Goal: Transaction & Acquisition: Purchase product/service

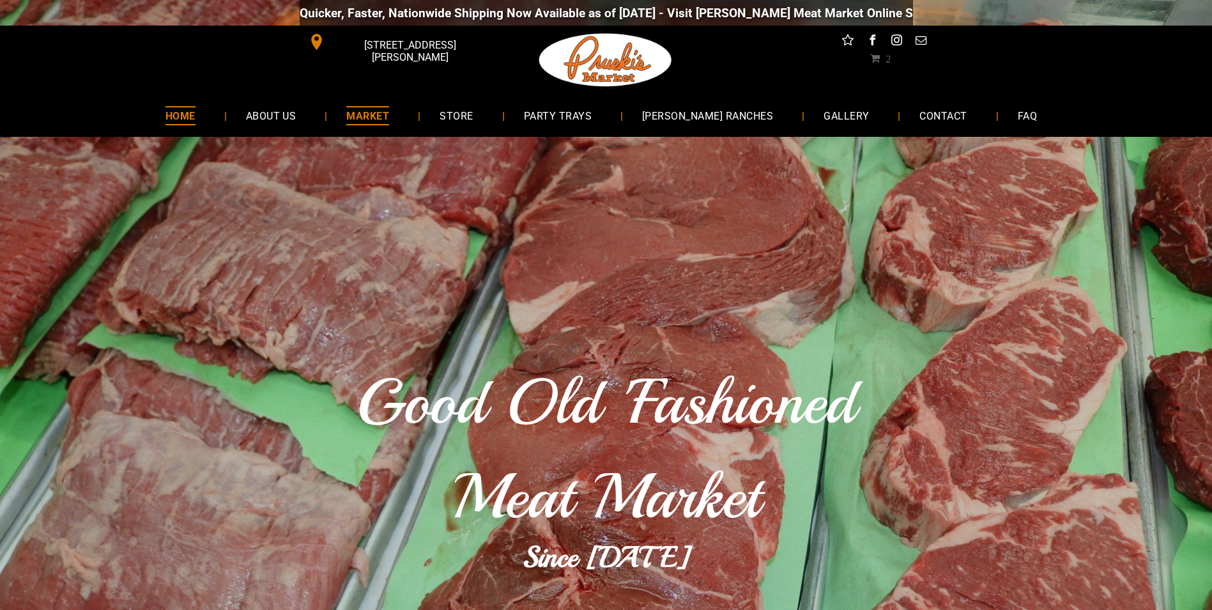
click at [382, 109] on span "MARKET" at bounding box center [367, 115] width 43 height 19
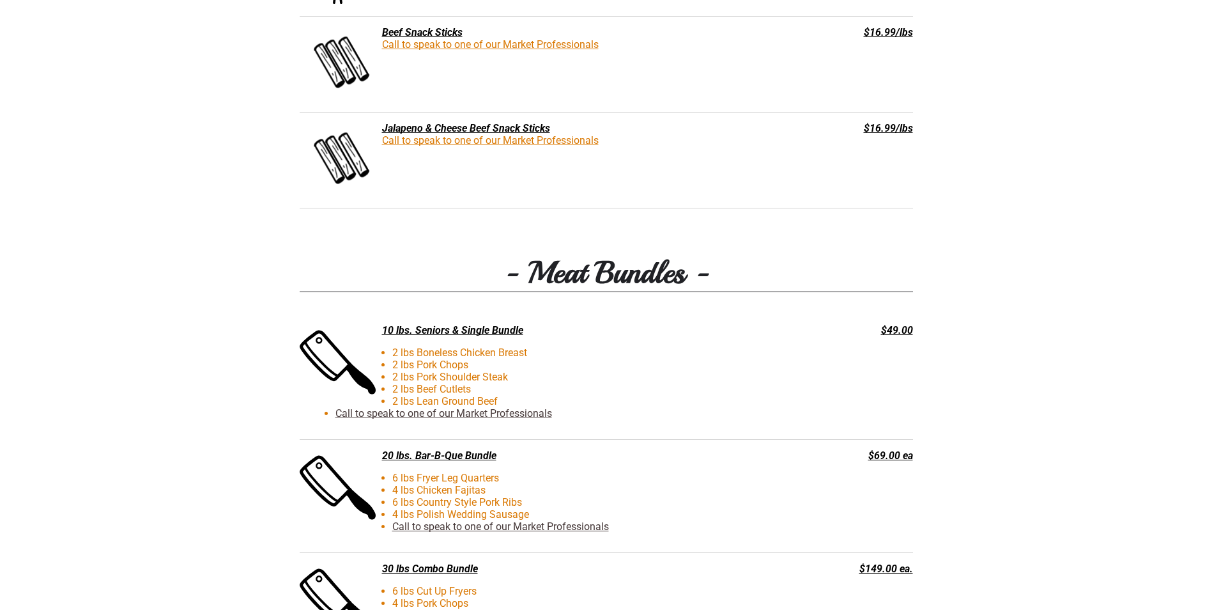
scroll to position [2620, 0]
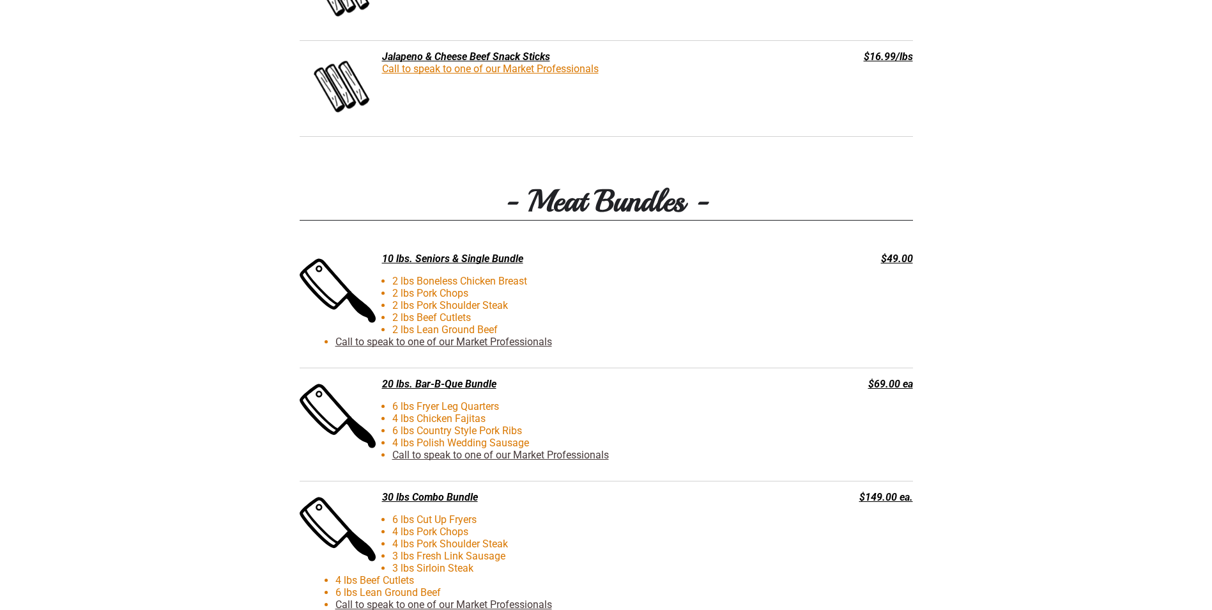
click at [898, 258] on div "$49.00" at bounding box center [852, 258] width 123 height 12
click at [390, 344] on link "Call to speak to one of our Market Professionals" at bounding box center [444, 342] width 217 height 12
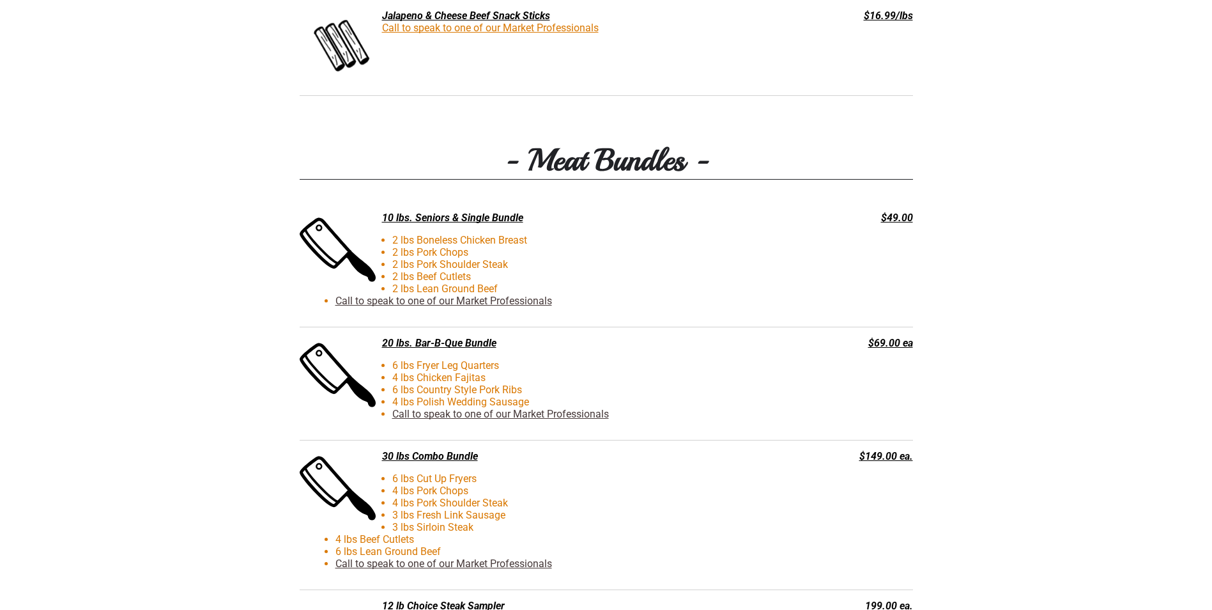
scroll to position [2663, 0]
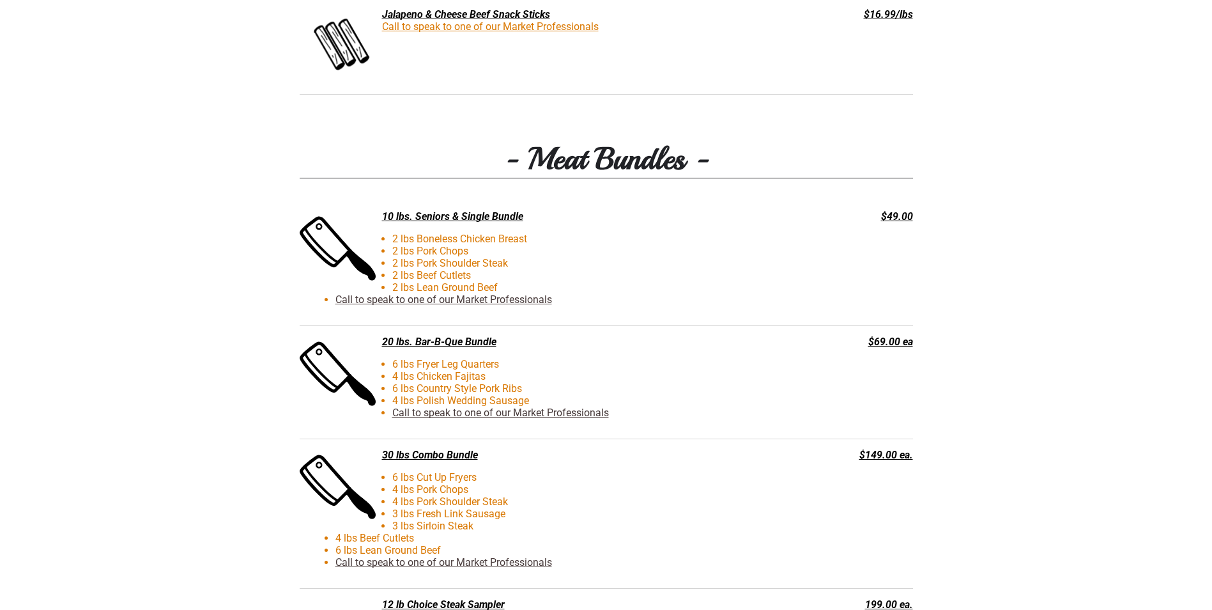
click at [414, 304] on link "Call to speak to one of our Market Professionals" at bounding box center [444, 299] width 217 height 12
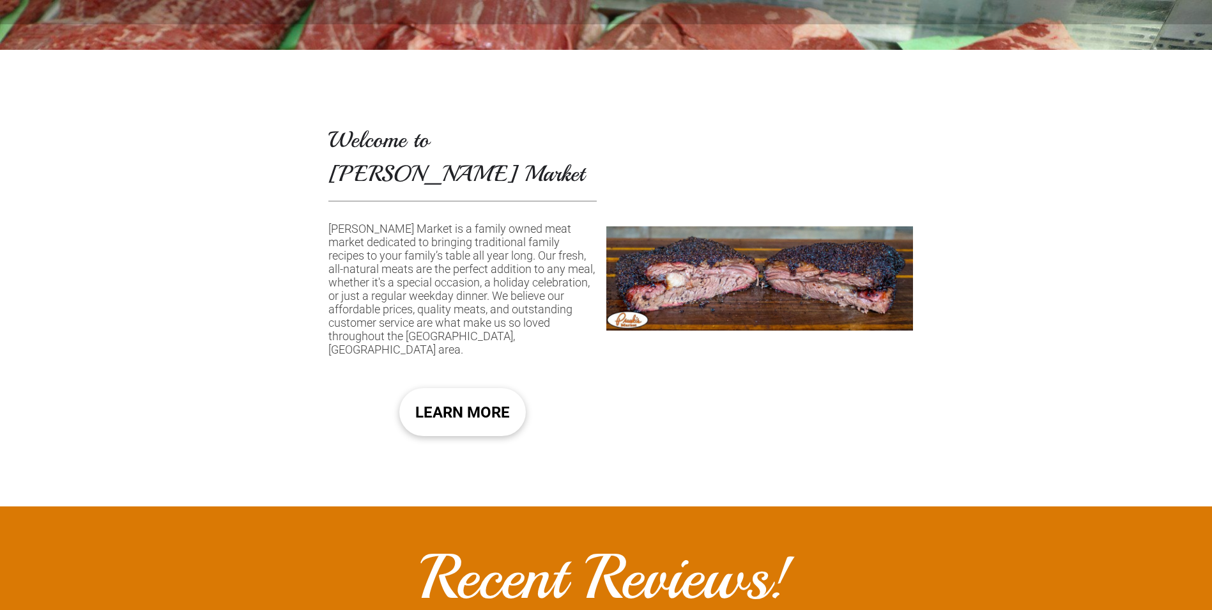
scroll to position [767, 0]
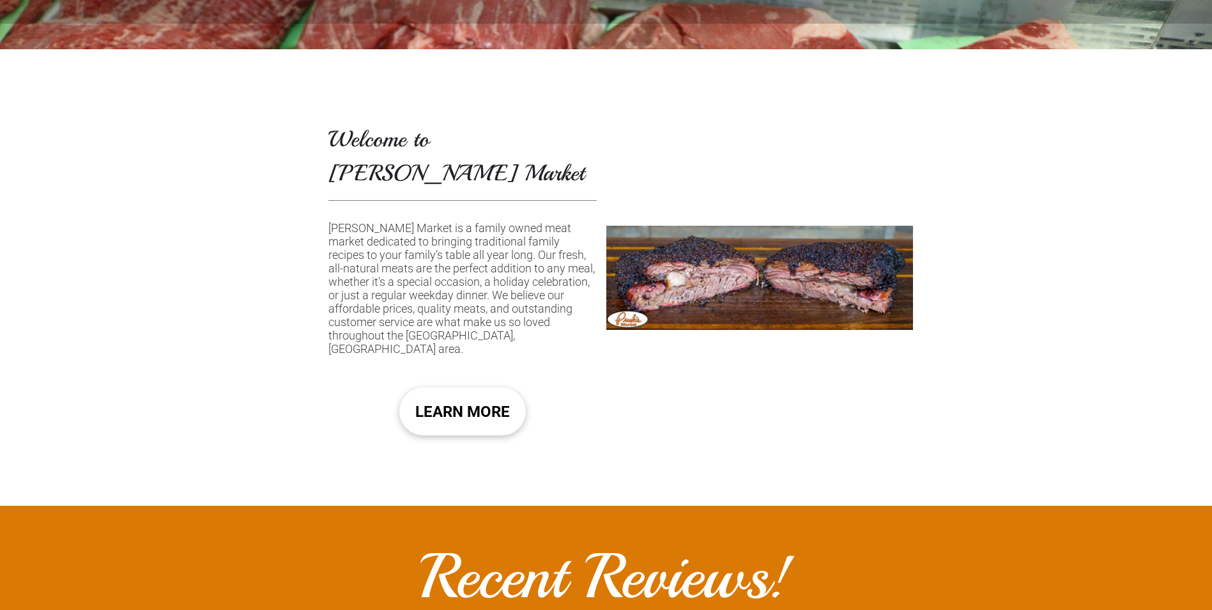
click at [713, 258] on div at bounding box center [760, 277] width 307 height 456
click at [452, 392] on span "LEARN MORE" at bounding box center [462, 411] width 95 height 38
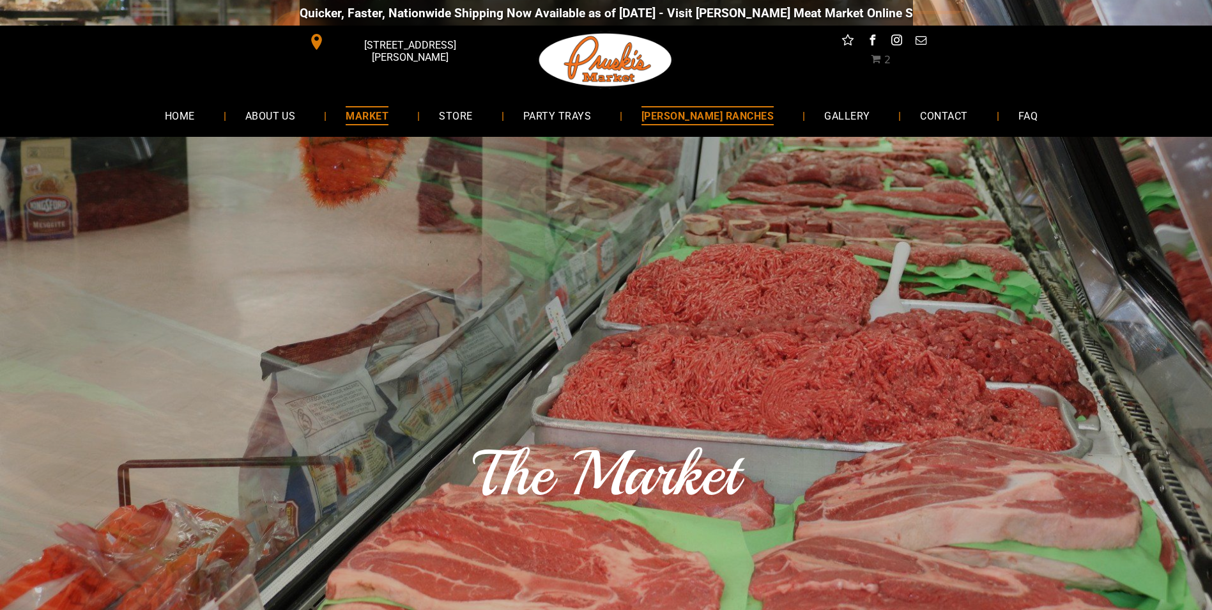
click at [693, 114] on span "[PERSON_NAME] RANCHES" at bounding box center [708, 115] width 132 height 19
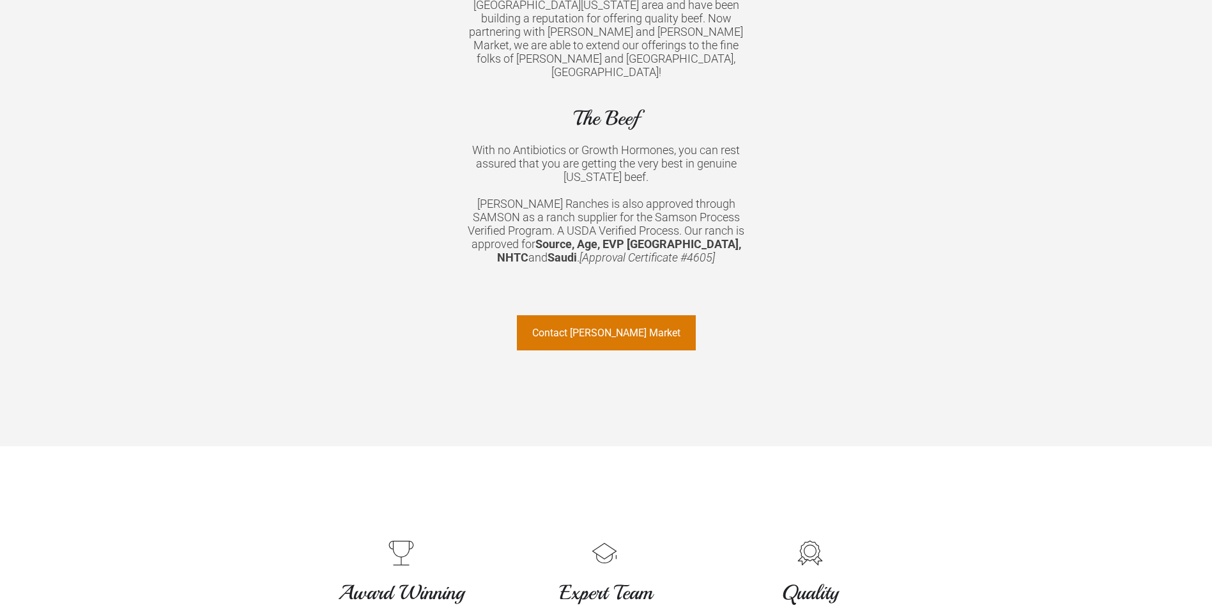
scroll to position [927, 0]
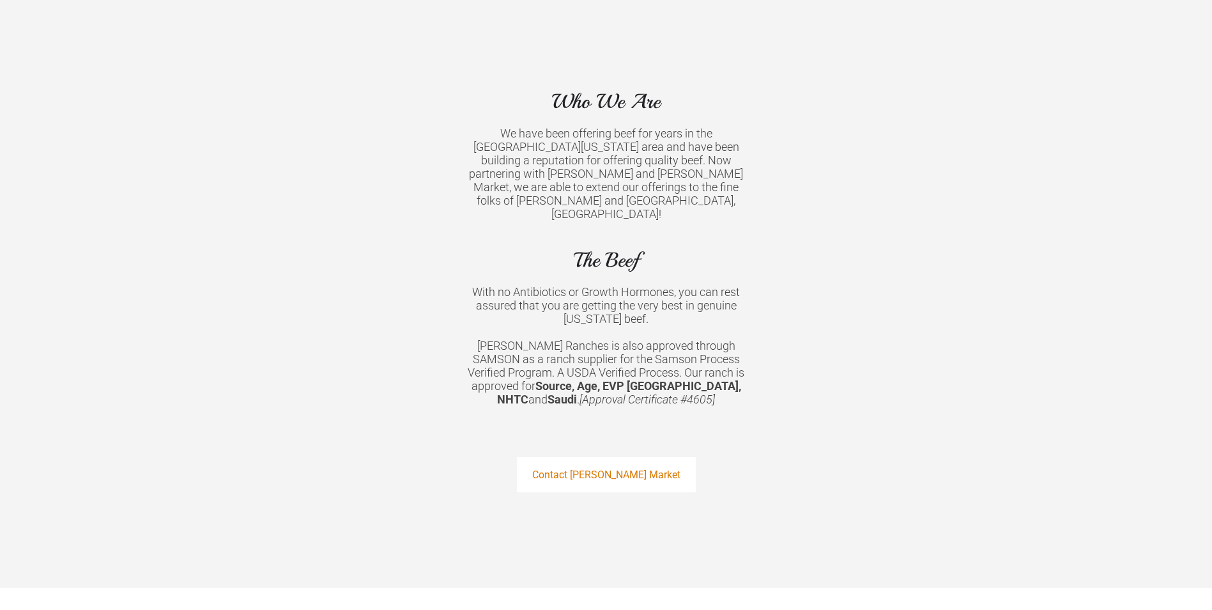
click at [599, 458] on span "Contact Pruski's Market" at bounding box center [606, 474] width 148 height 33
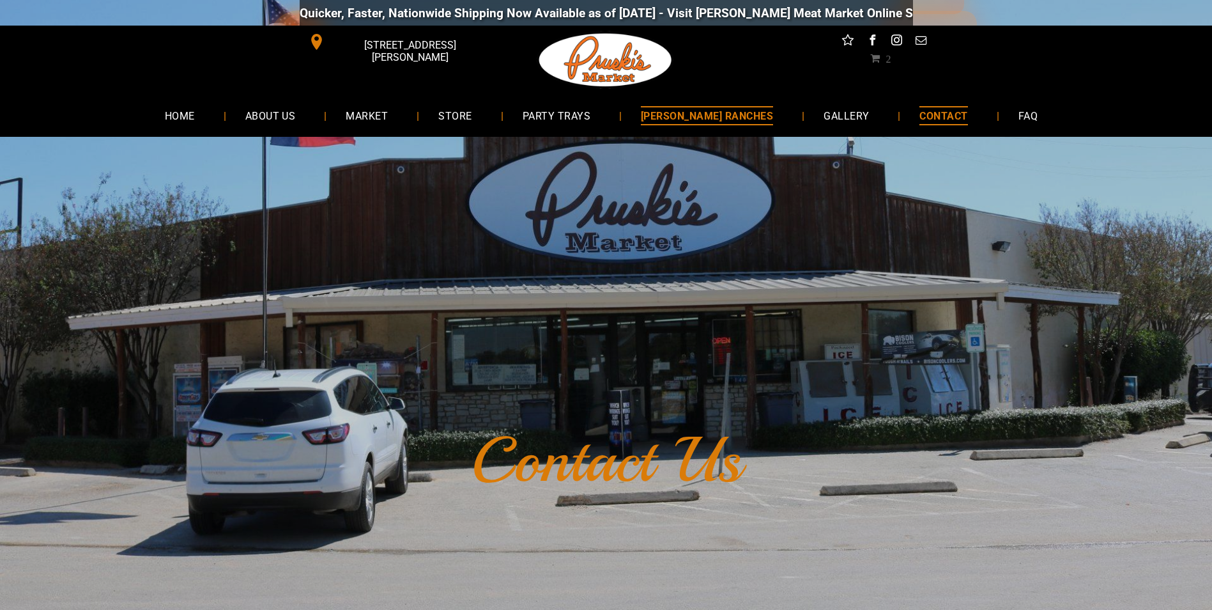
click at [691, 112] on span "[PERSON_NAME] RANCHES" at bounding box center [707, 115] width 132 height 19
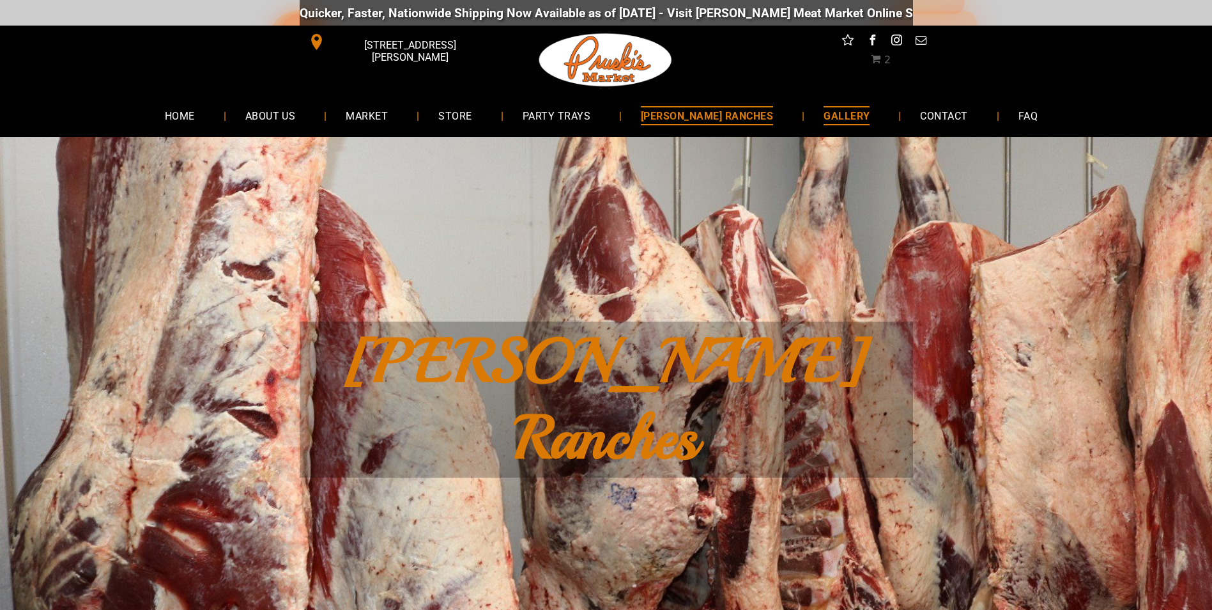
click at [824, 115] on span "GALLERY" at bounding box center [847, 115] width 46 height 19
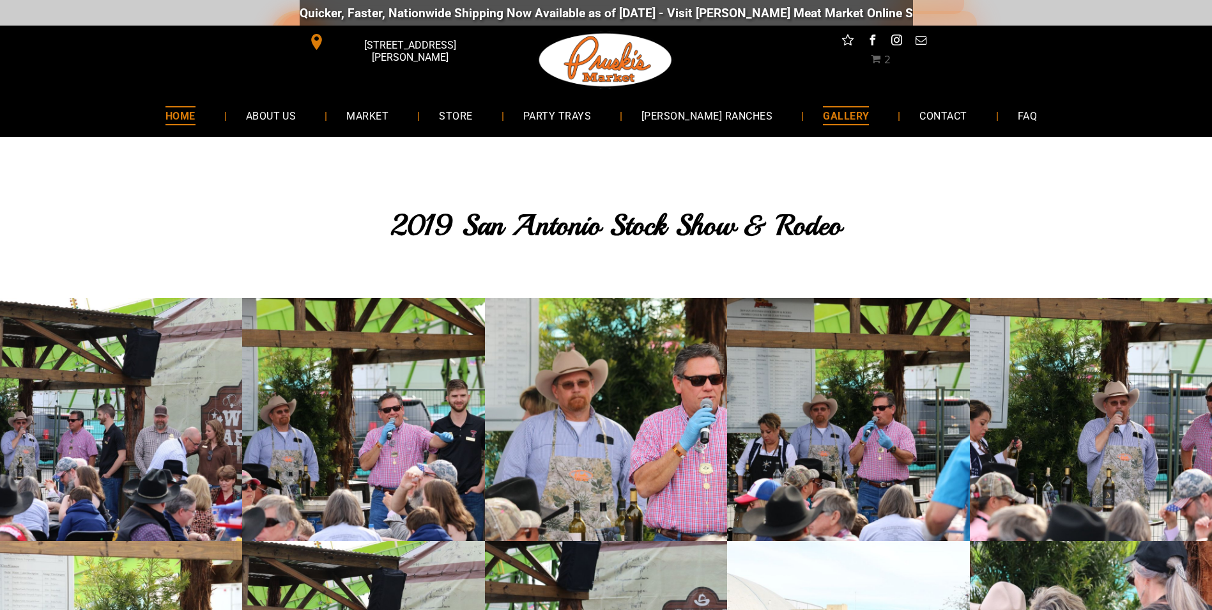
click at [196, 111] on span "HOME" at bounding box center [181, 115] width 30 height 19
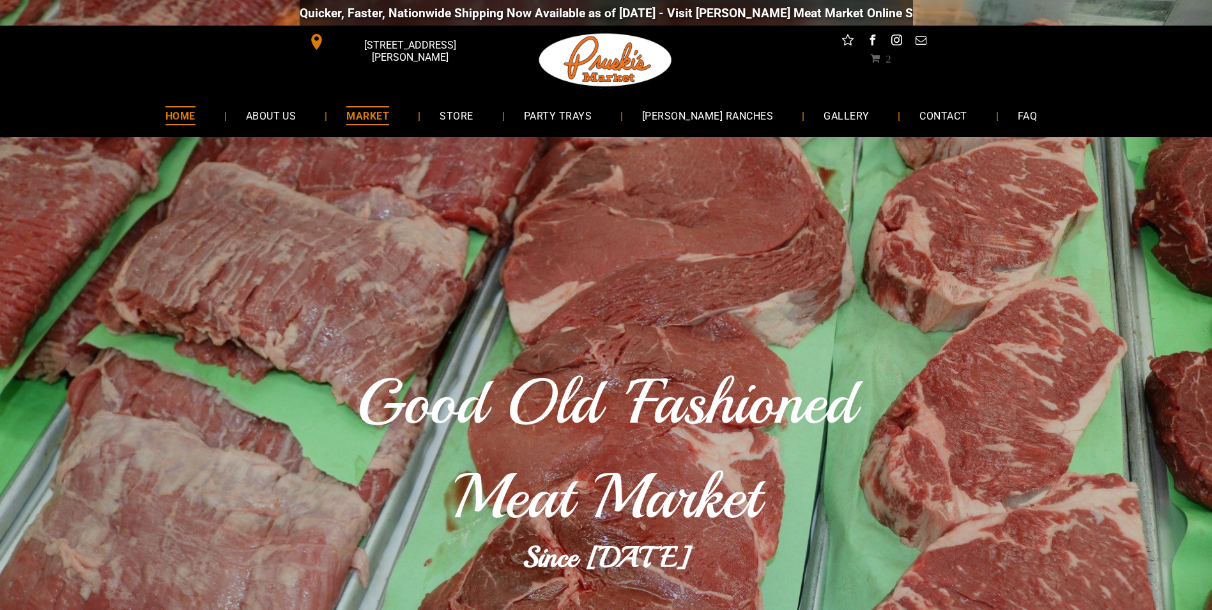
click at [389, 113] on span "MARKET" at bounding box center [367, 115] width 43 height 19
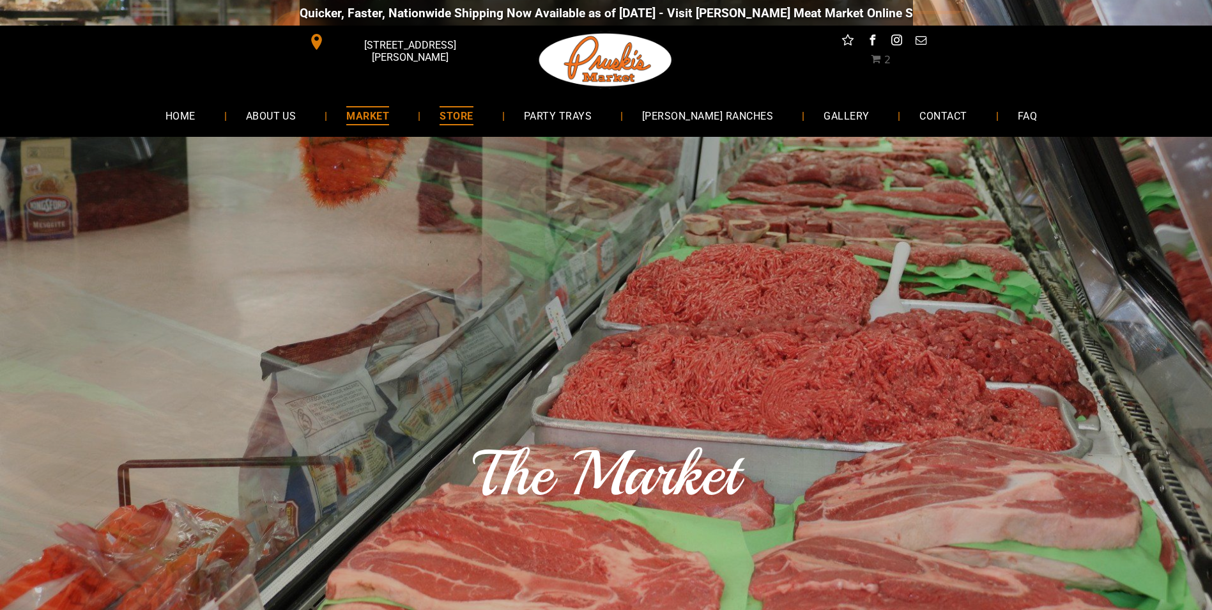
click at [473, 113] on span "STORE" at bounding box center [456, 115] width 33 height 19
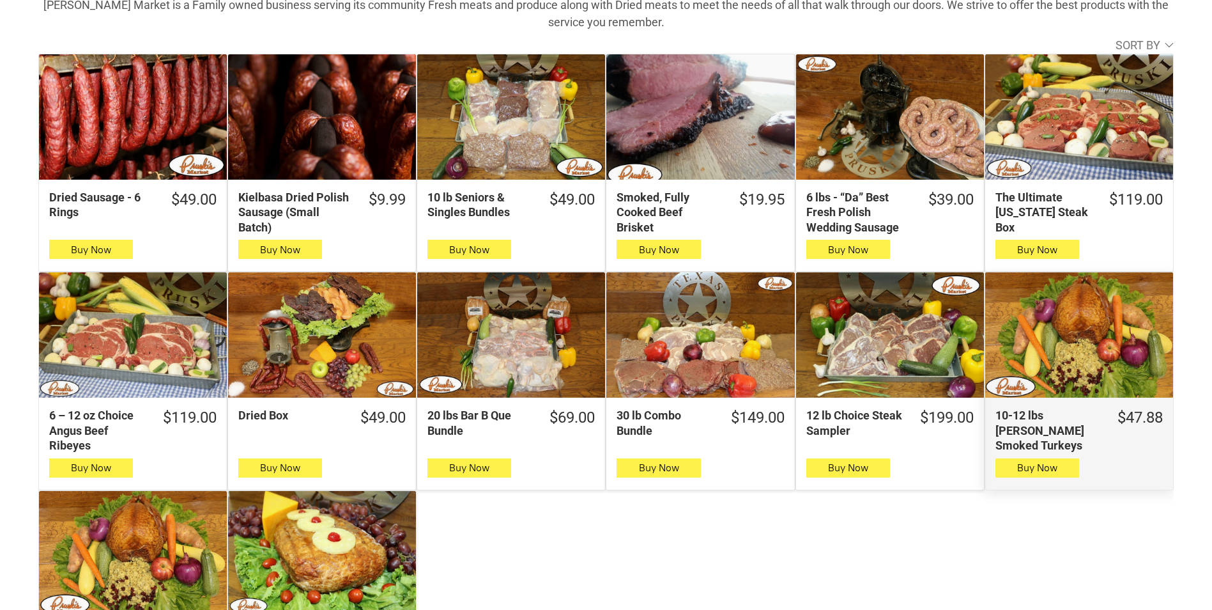
scroll to position [256, 0]
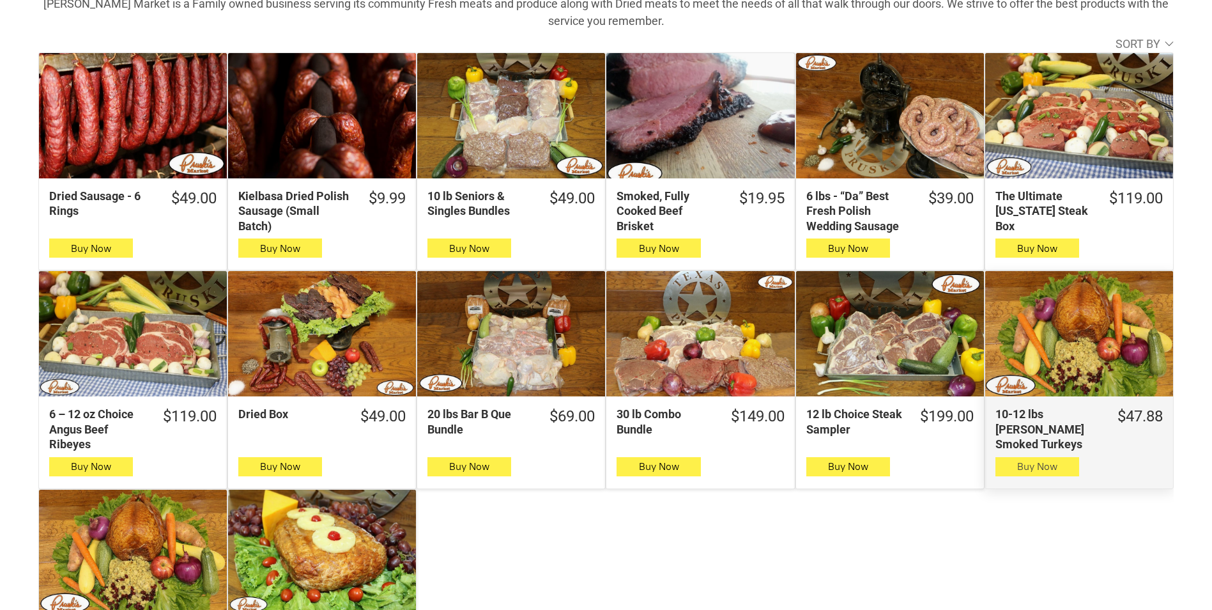
click at [1030, 465] on span "button" at bounding box center [1037, 467] width 19 height 18
click at [1031, 465] on icon "button" at bounding box center [1037, 466] width 13 height 15
click at [1060, 336] on div "10-12 lbs Pruski's Smoked Turkeys" at bounding box center [1080, 333] width 188 height 125
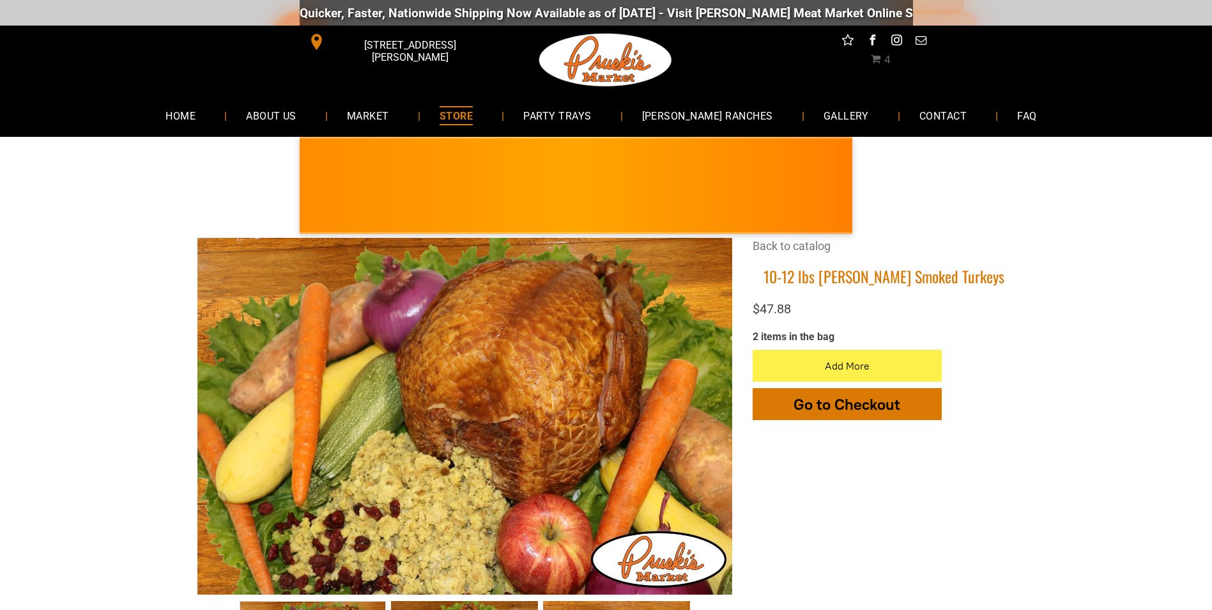
click at [823, 398] on span "Go to Checkout" at bounding box center [847, 404] width 107 height 19
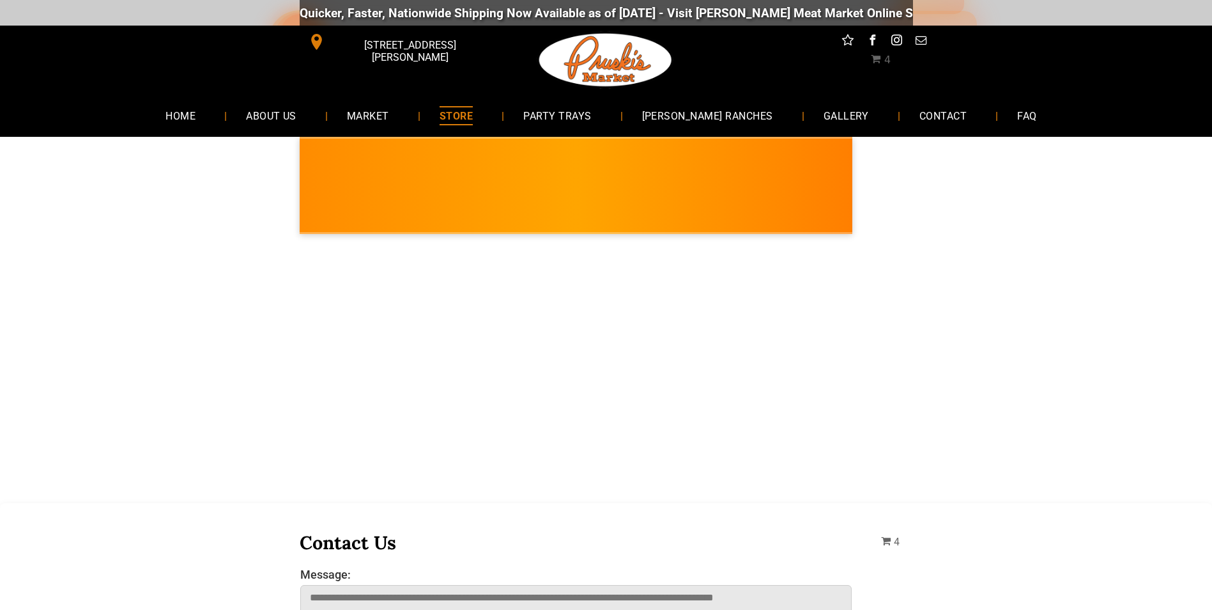
select select "*"
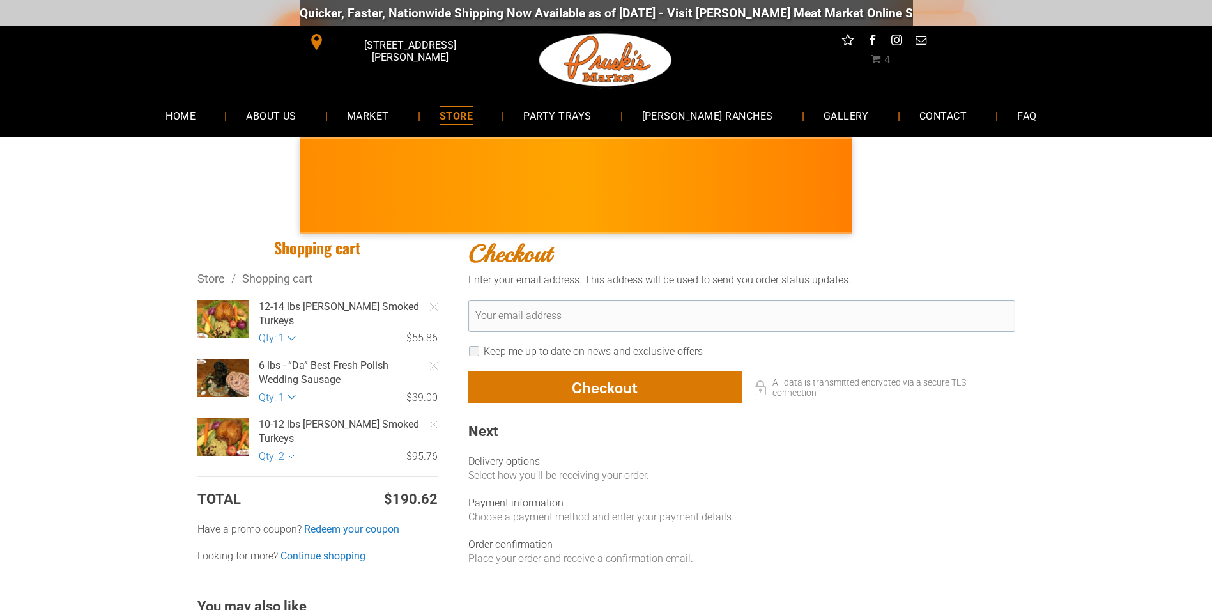
click at [233, 317] on div at bounding box center [223, 319] width 56 height 42
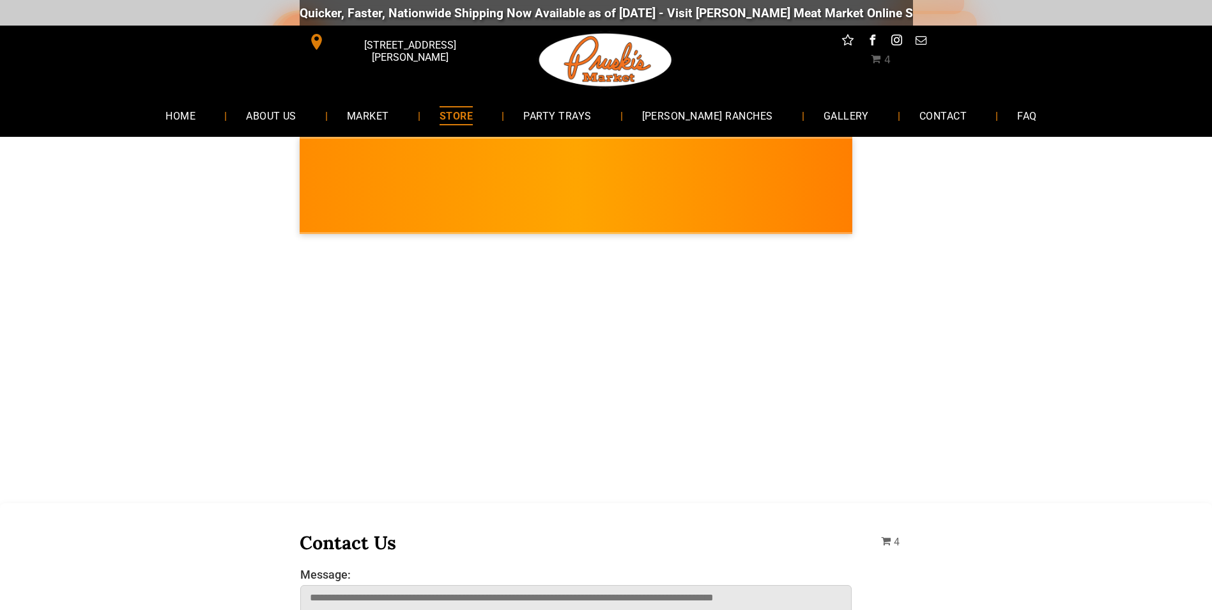
click at [473, 116] on span "STORE" at bounding box center [456, 115] width 33 height 19
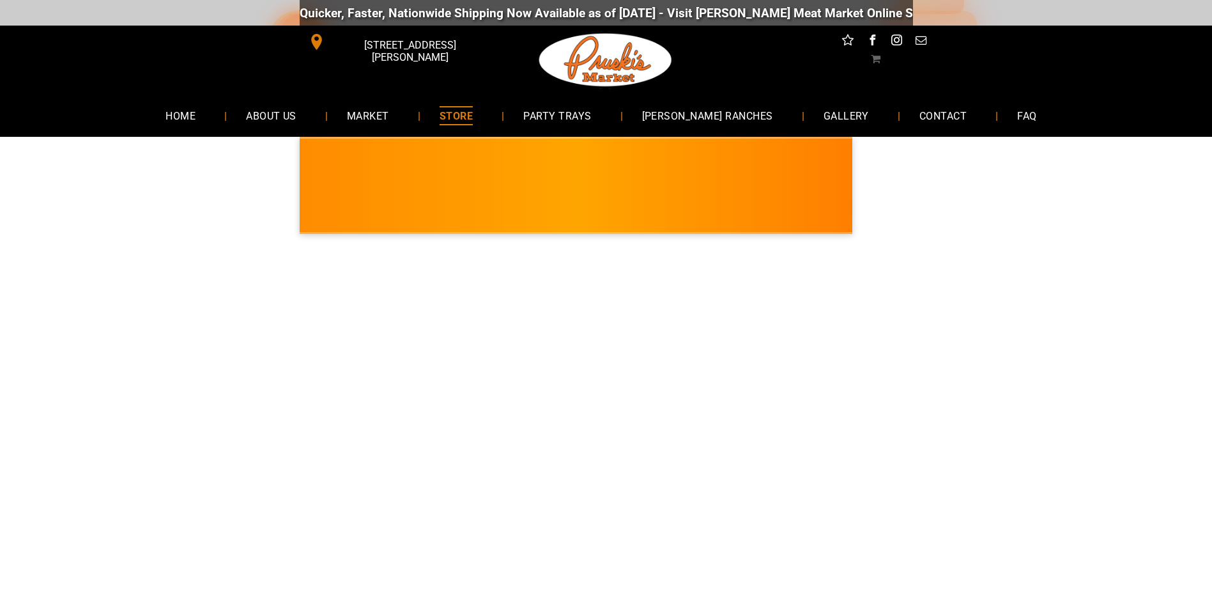
click at [473, 109] on span "STORE" at bounding box center [456, 115] width 33 height 19
click at [473, 111] on span "STORE" at bounding box center [456, 115] width 33 height 19
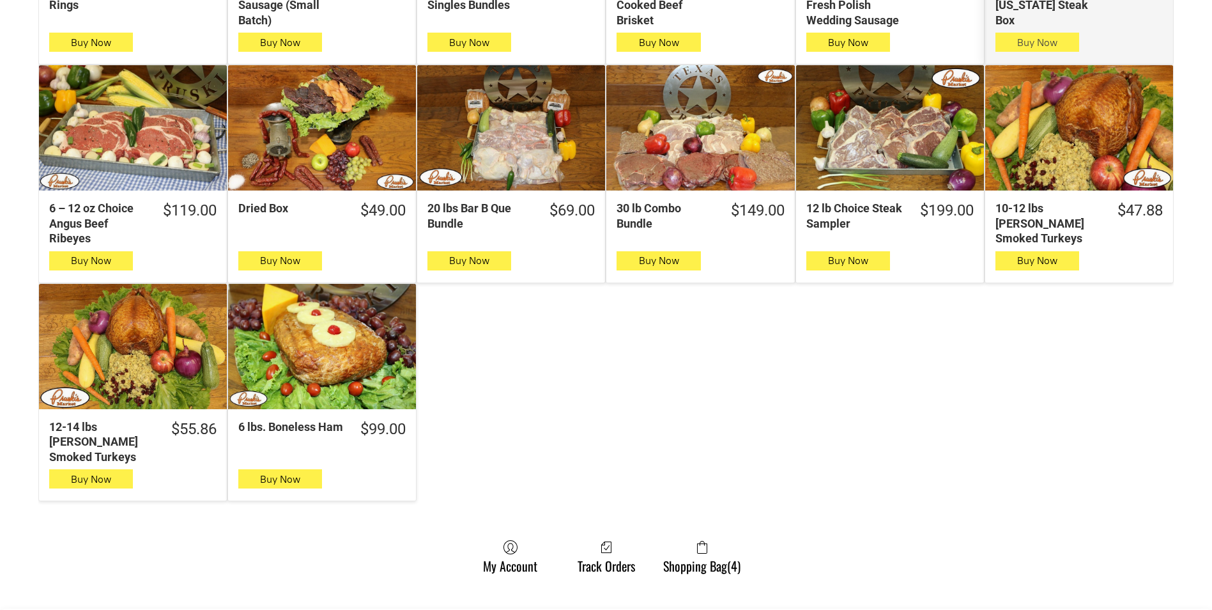
scroll to position [398, 0]
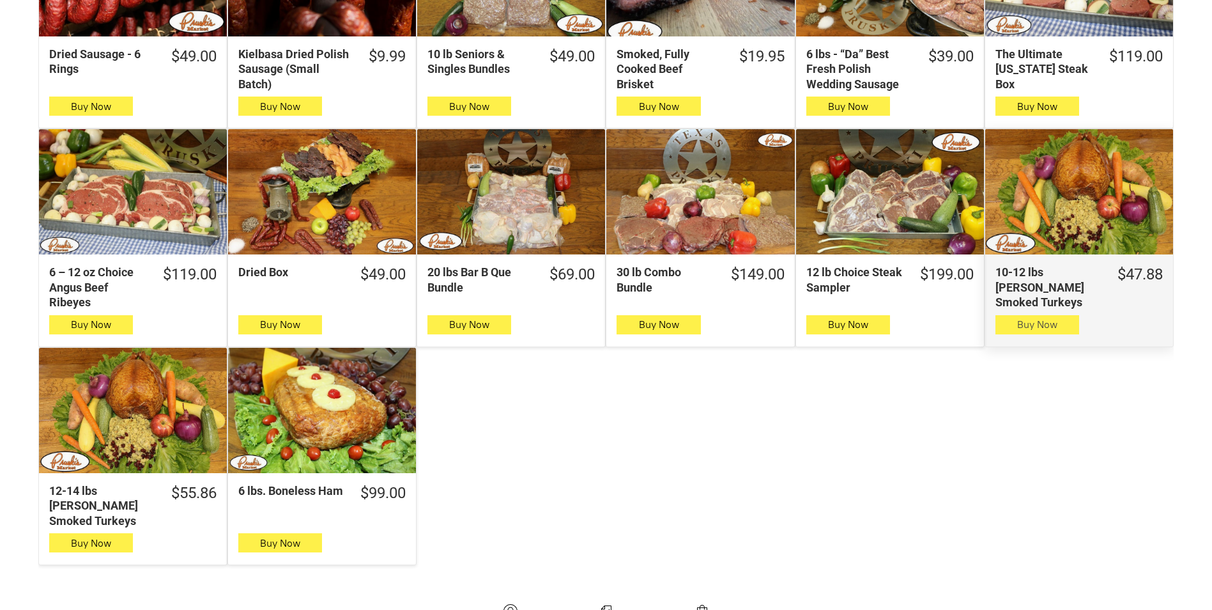
click at [1044, 323] on icon "button" at bounding box center [1037, 324] width 13 height 15
click at [1079, 154] on div "10-12 lbs Pruski's Smoked Turkeys" at bounding box center [1080, 191] width 188 height 125
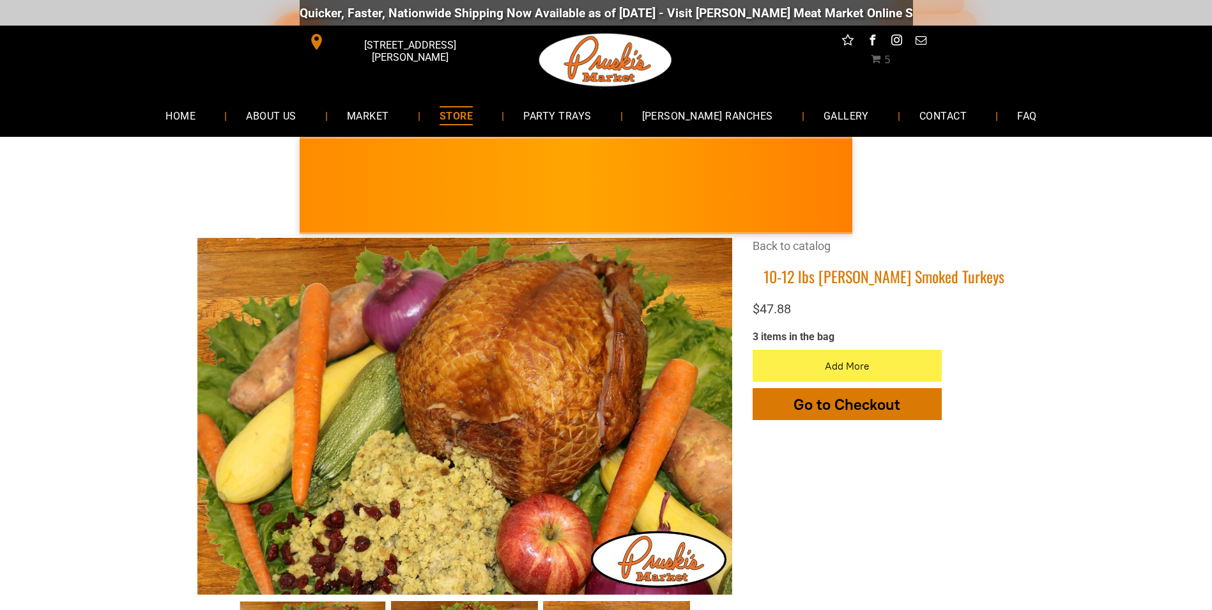
click at [845, 401] on span "Go to Checkout" at bounding box center [847, 404] width 107 height 19
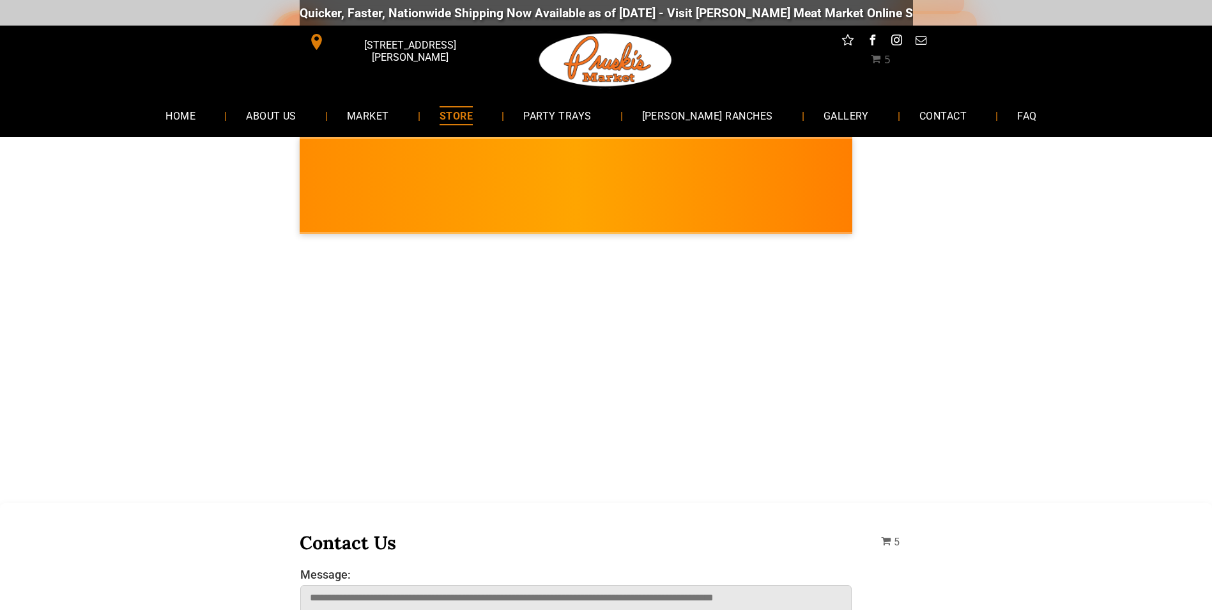
select select "*"
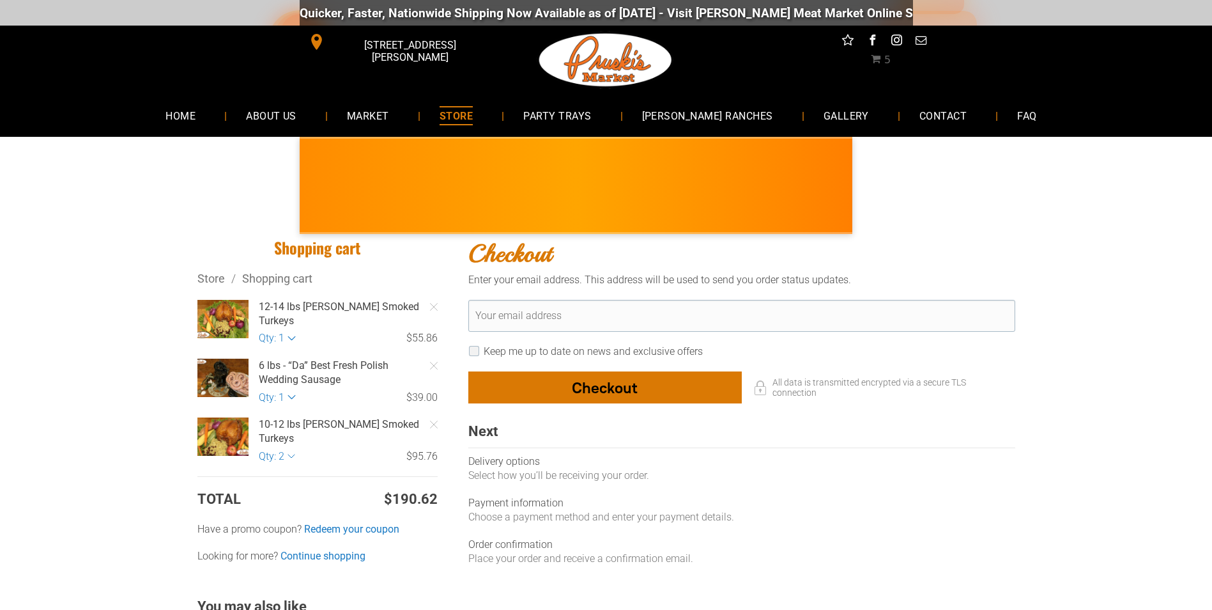
click at [603, 390] on div "button" at bounding box center [605, 387] width 272 height 31
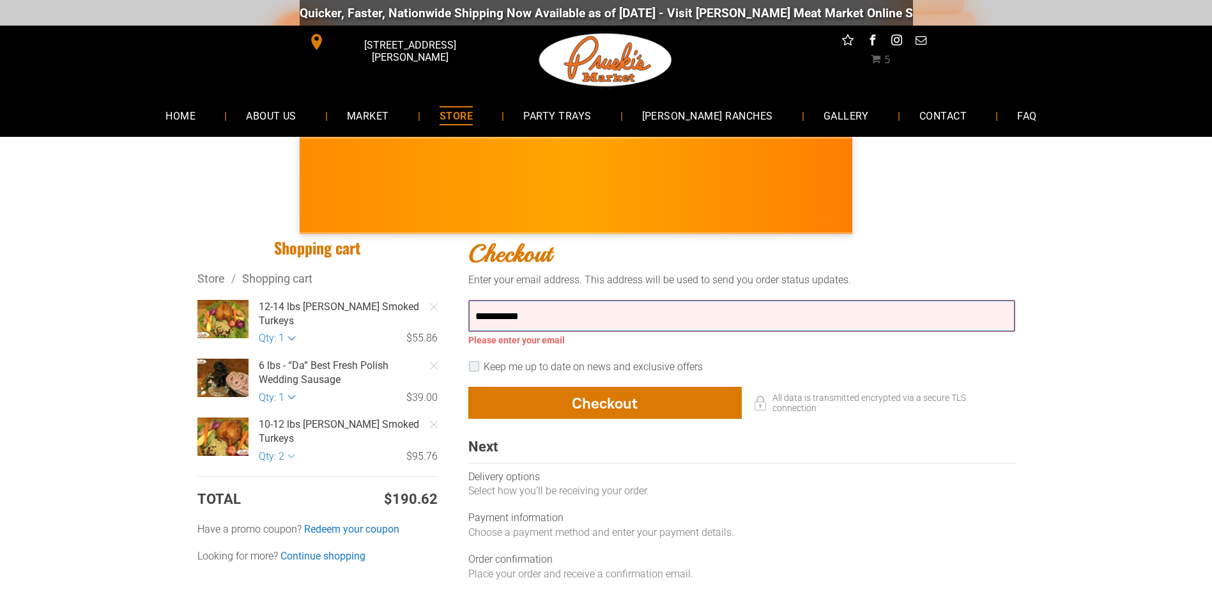
type input "**********"
click at [604, 405] on span "Checkout" at bounding box center [605, 403] width 66 height 19
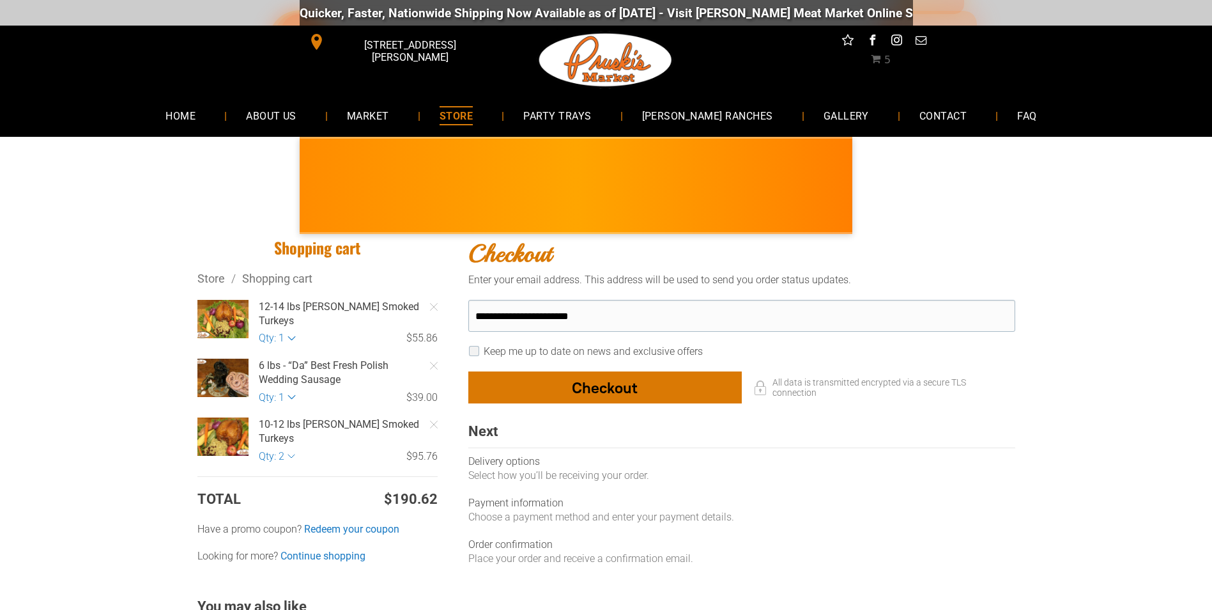
select select "**"
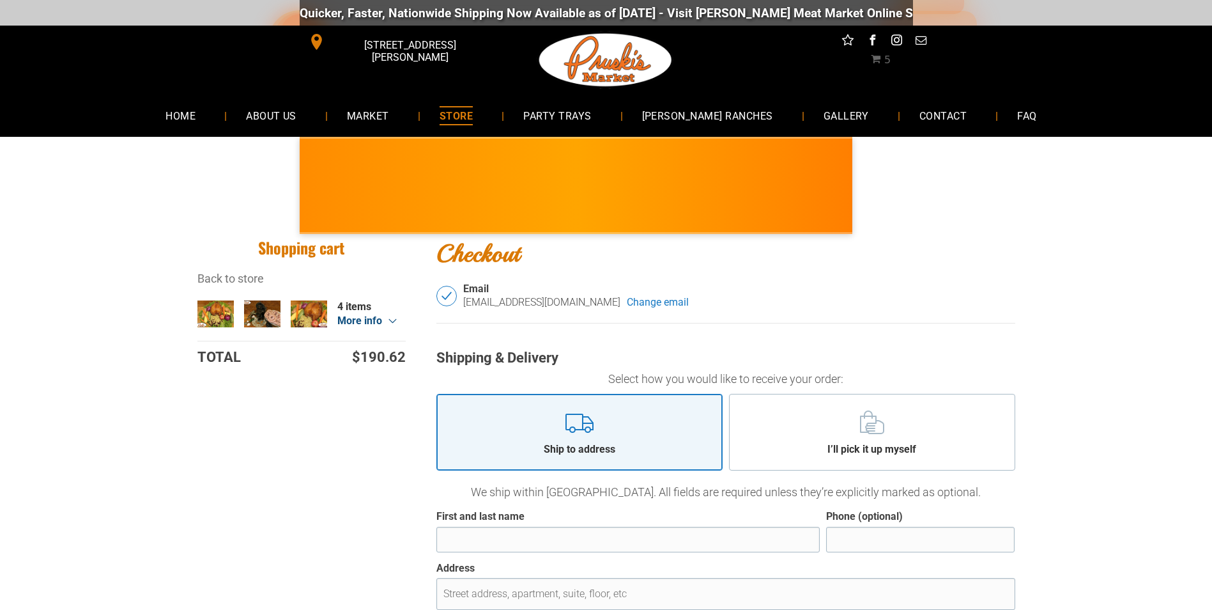
click at [220, 313] on div "12-14 lbs Pruski's Smoked Turkeys × 1 $55.86 6 lbs - “Da” Best Fresh Polish Wed…" at bounding box center [301, 321] width 208 height 42
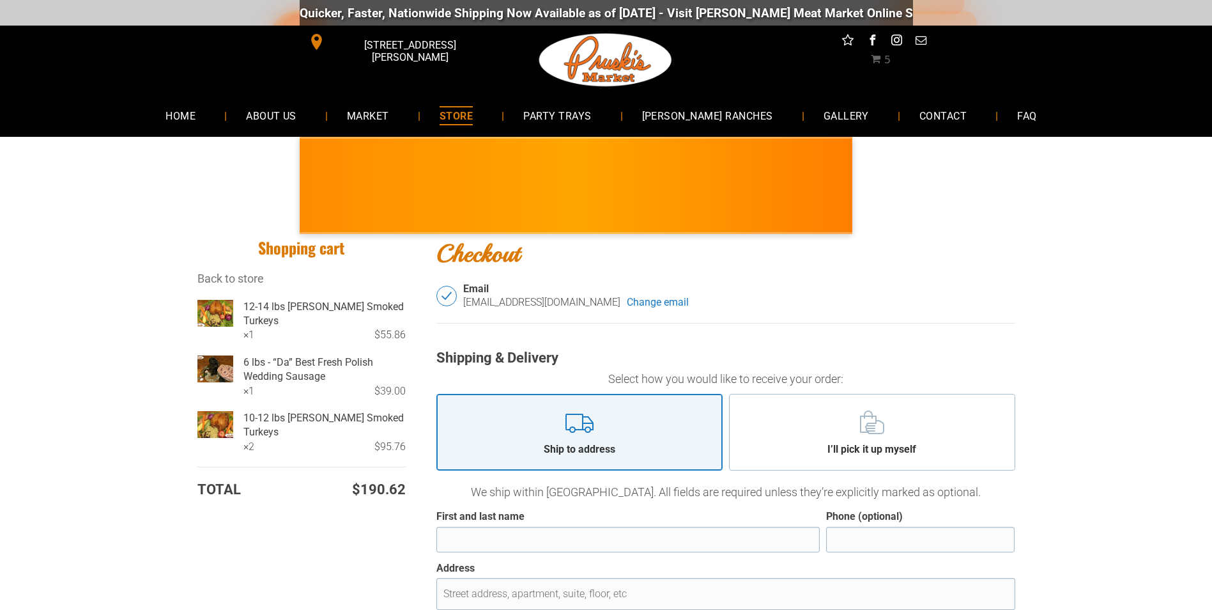
click at [222, 313] on div at bounding box center [216, 312] width 40 height 29
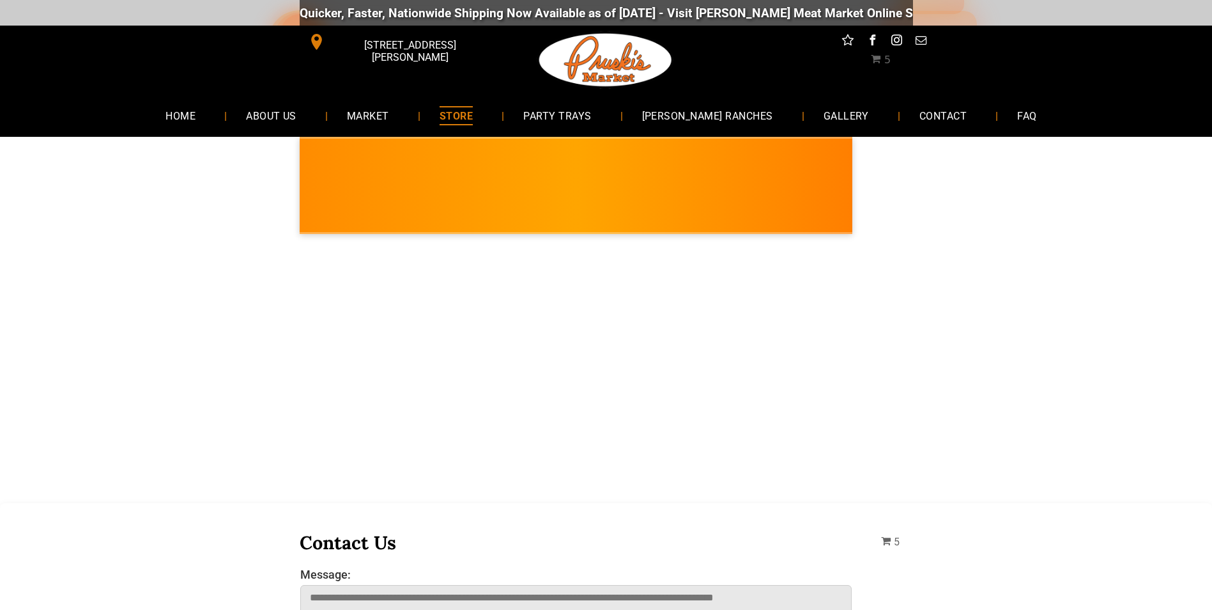
click at [473, 111] on span "STORE" at bounding box center [456, 115] width 33 height 19
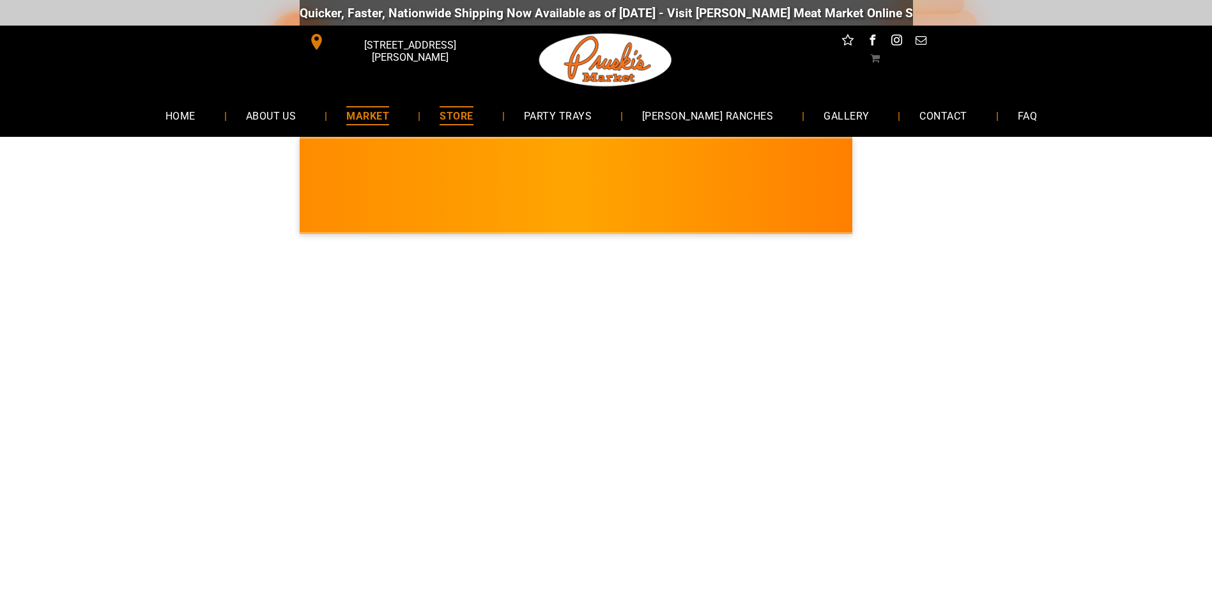
click at [389, 114] on span "MARKET" at bounding box center [367, 115] width 43 height 19
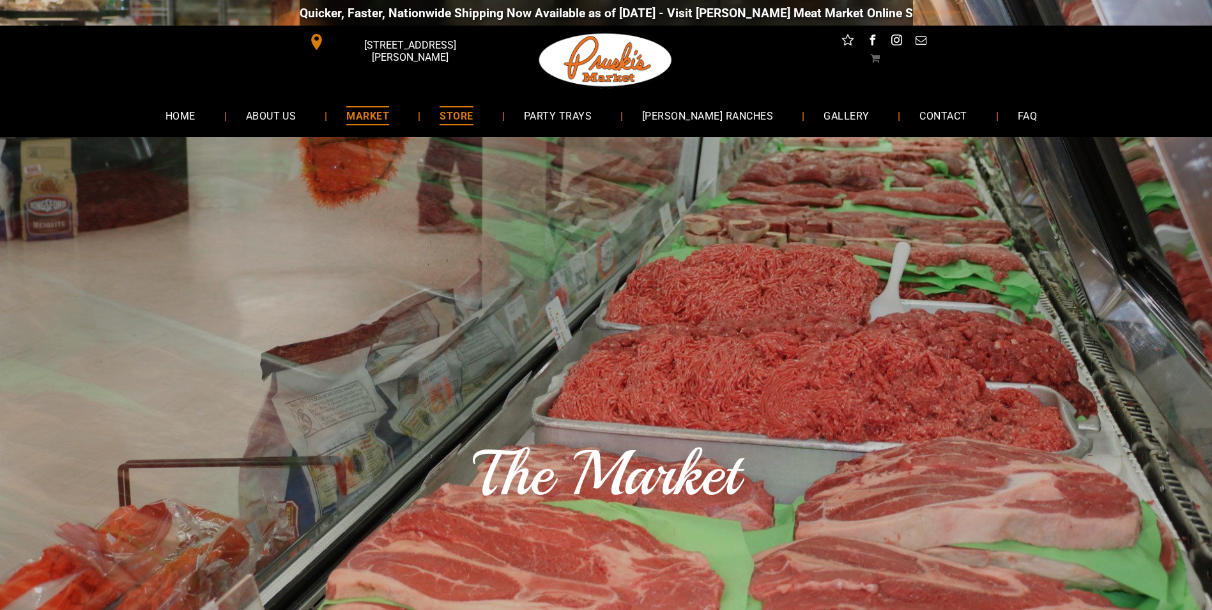
click at [473, 116] on span "STORE" at bounding box center [456, 115] width 33 height 19
click at [473, 111] on span "STORE" at bounding box center [456, 115] width 33 height 19
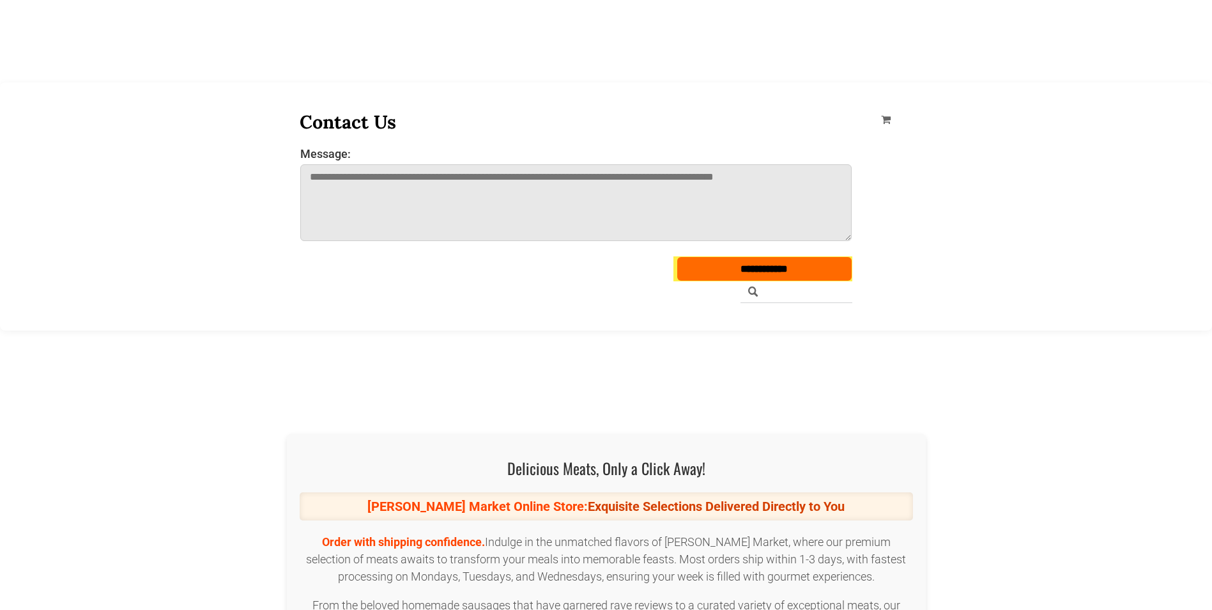
scroll to position [711, 0]
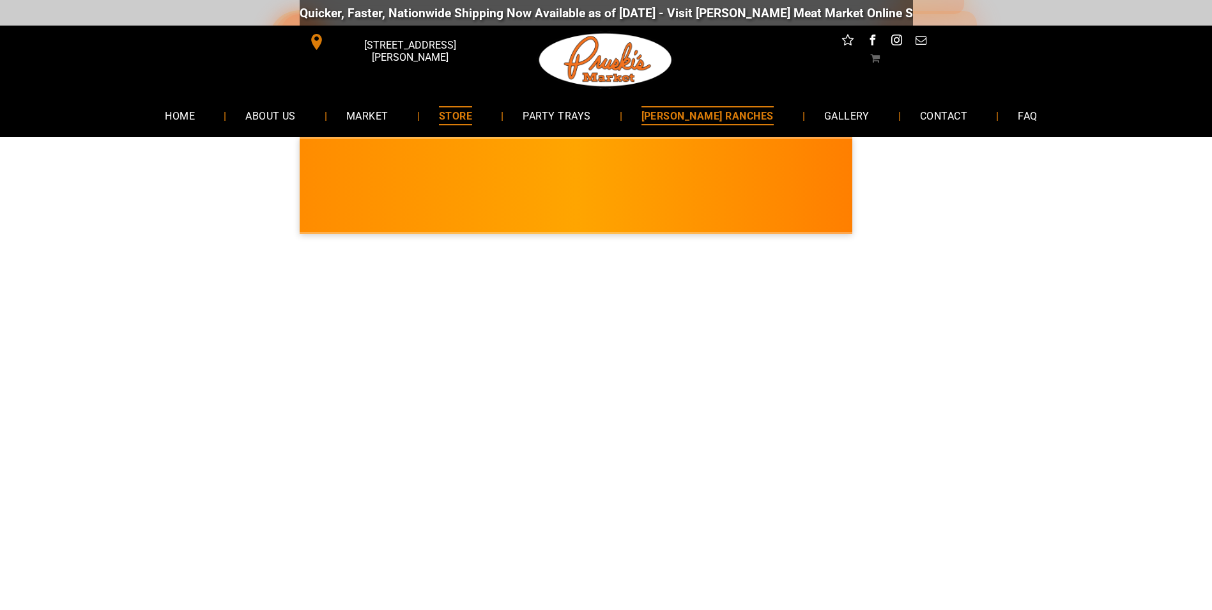
click at [707, 127] on link "[PERSON_NAME] RANCHES" at bounding box center [707, 115] width 171 height 34
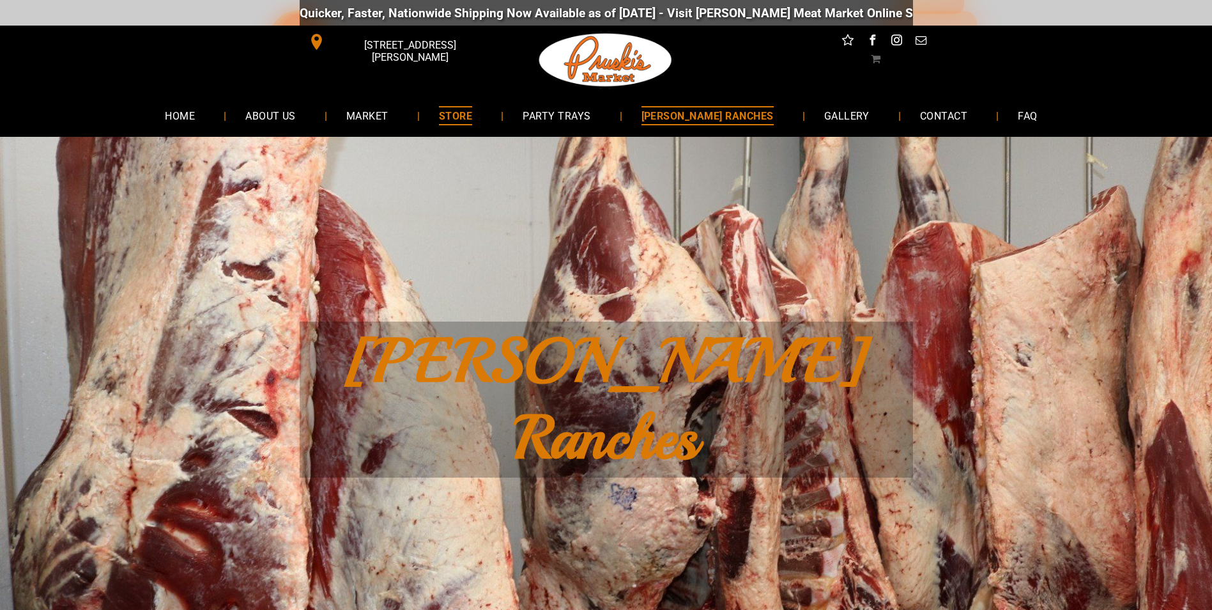
click at [472, 115] on span "STORE" at bounding box center [455, 115] width 33 height 19
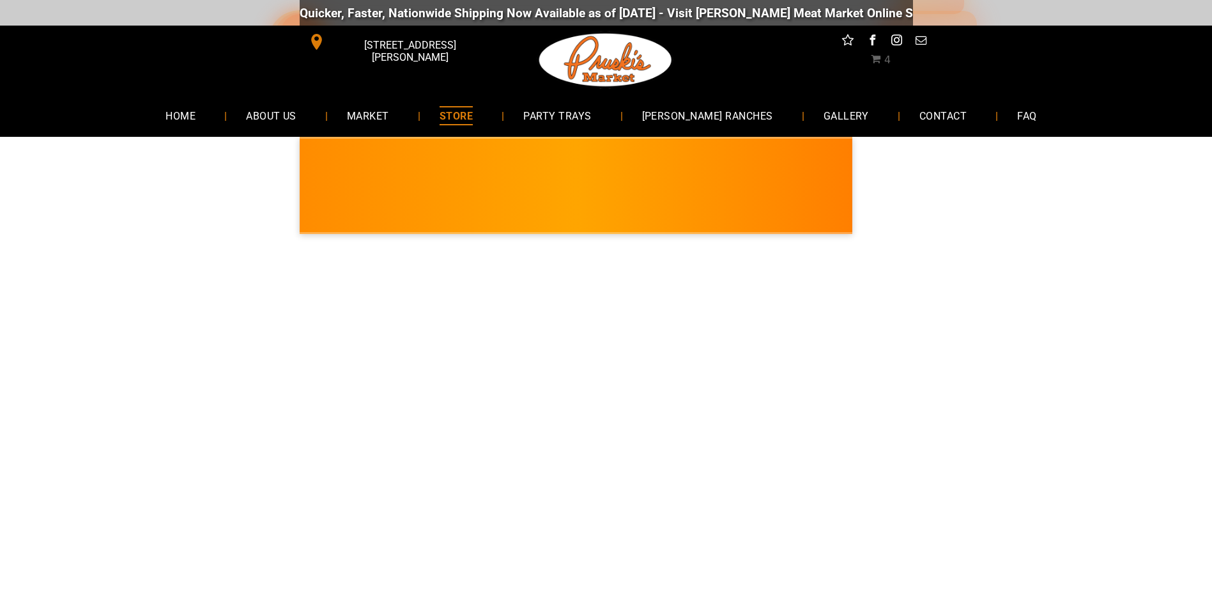
click at [689, 197] on div "PRUSKI'S MARKET • Kielbasa Polish Sausage NEW! • Limited Supply • Edmond's Reci…" at bounding box center [576, 185] width 553 height 97
click at [559, 111] on span "PARTY TRAYS" at bounding box center [558, 115] width 70 height 19
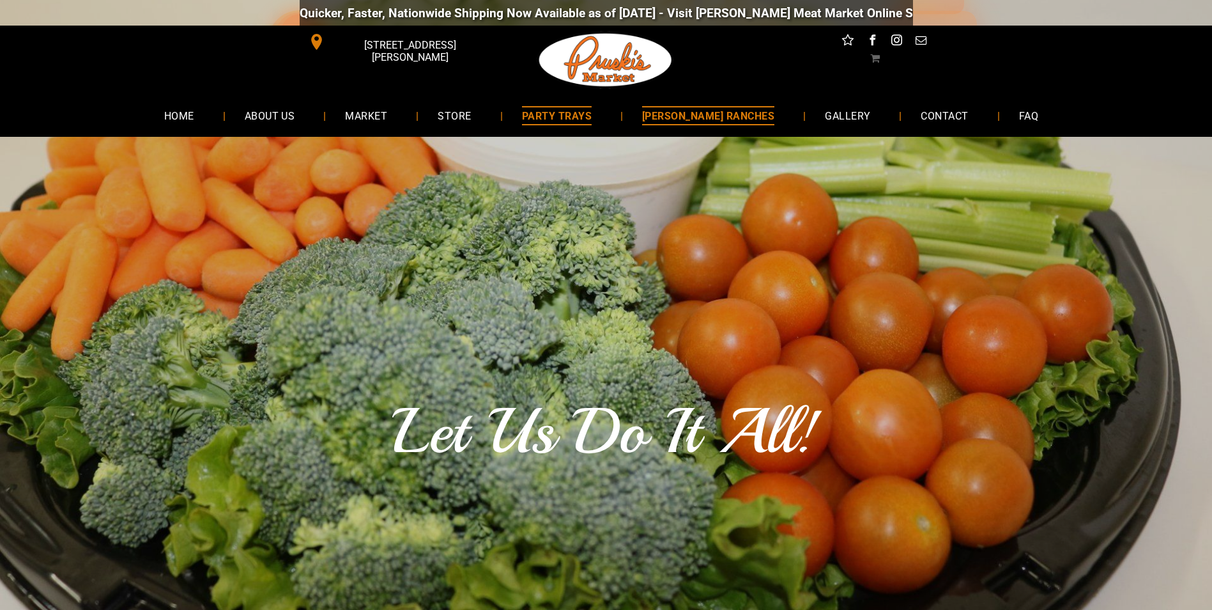
click at [688, 112] on span "[PERSON_NAME] RANCHES" at bounding box center [708, 115] width 132 height 19
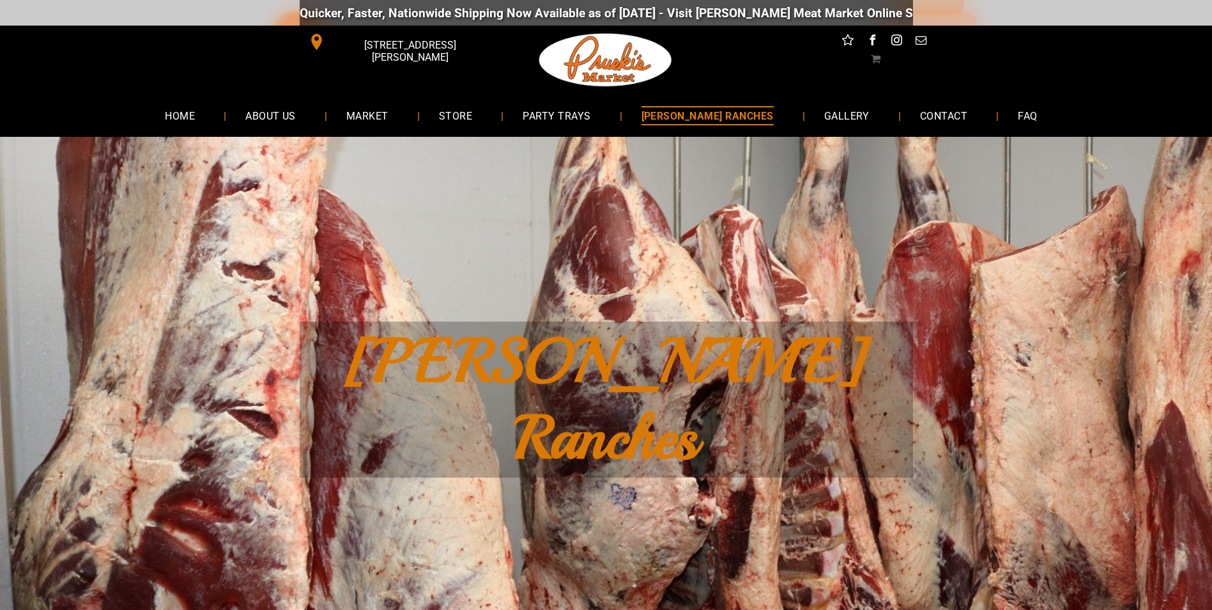
click at [693, 114] on span "[PERSON_NAME] RANCHES" at bounding box center [708, 115] width 132 height 19
click at [389, 110] on span "MARKET" at bounding box center [367, 115] width 43 height 19
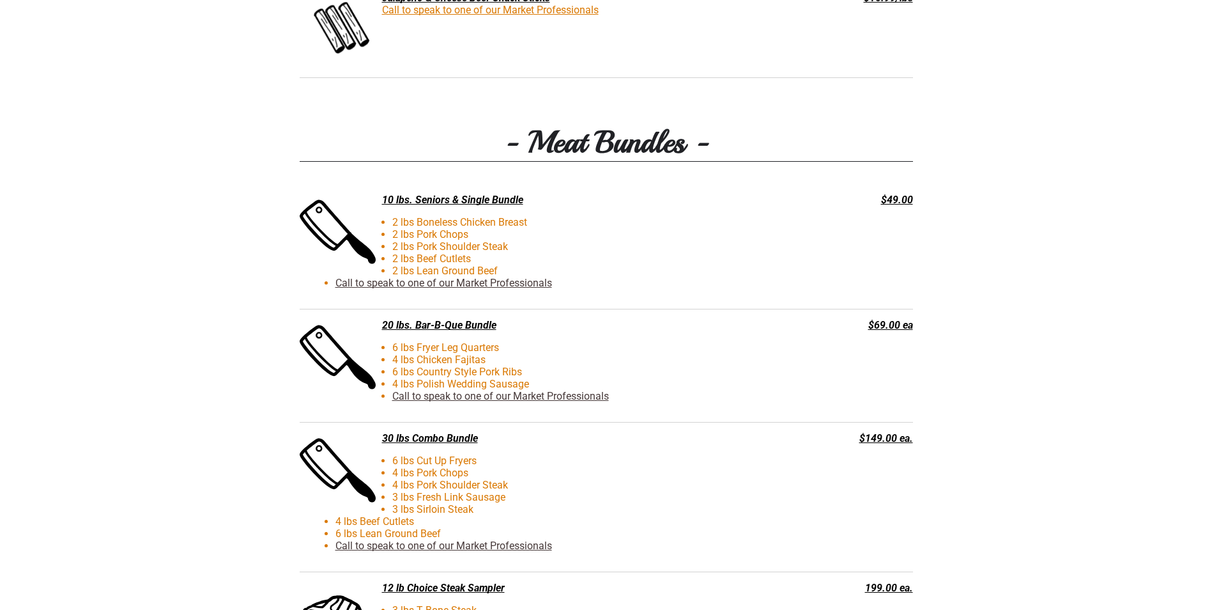
scroll to position [2748, 0]
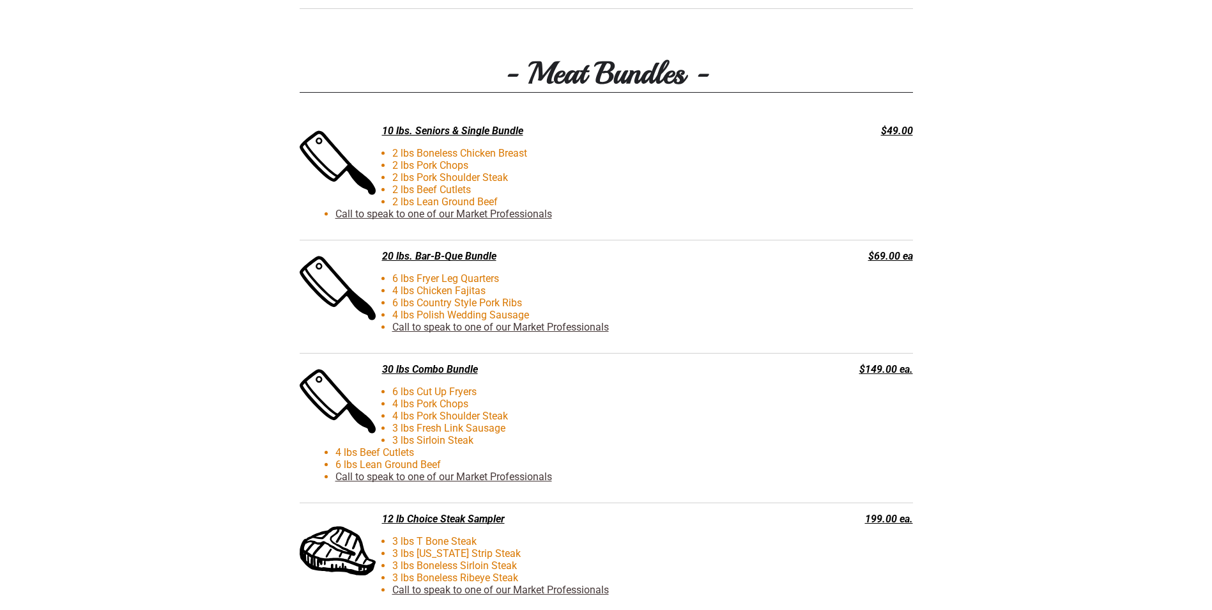
click at [718, 98] on div "- Meat Bundles - 10 lbs. Seniors & Single Bundle 2 lbs Boneless Chicken Breast …" at bounding box center [607, 440] width 614 height 798
click at [658, 93] on h3 "- Meat Bundles -" at bounding box center [607, 73] width 614 height 39
click at [805, 70] on div "- Meat Bundles - 10 lbs. Seniors & Single Bundle 2 lbs Boneless Chicken Breast …" at bounding box center [607, 440] width 614 height 798
click at [448, 180] on li "2 lbs Pork Shoulder Steak" at bounding box center [565, 177] width 459 height 12
click at [449, 180] on li "2 lbs Pork Shoulder Steak" at bounding box center [565, 177] width 459 height 12
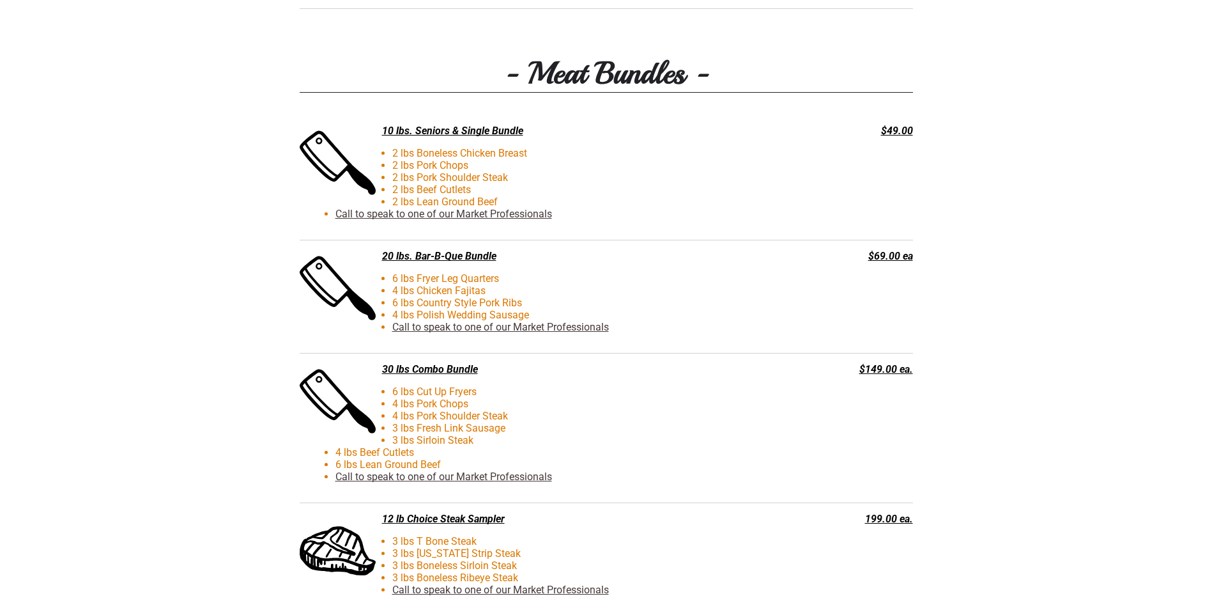
click at [393, 218] on link "Call to speak to one of our Market Professionals" at bounding box center [444, 214] width 217 height 12
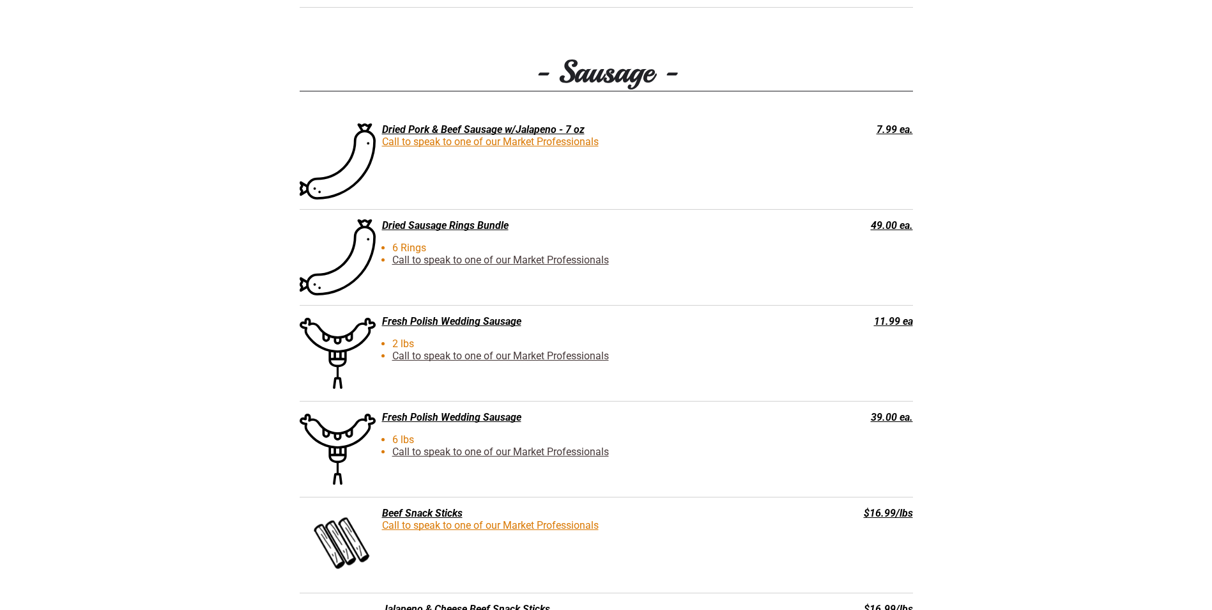
scroll to position [2045, 0]
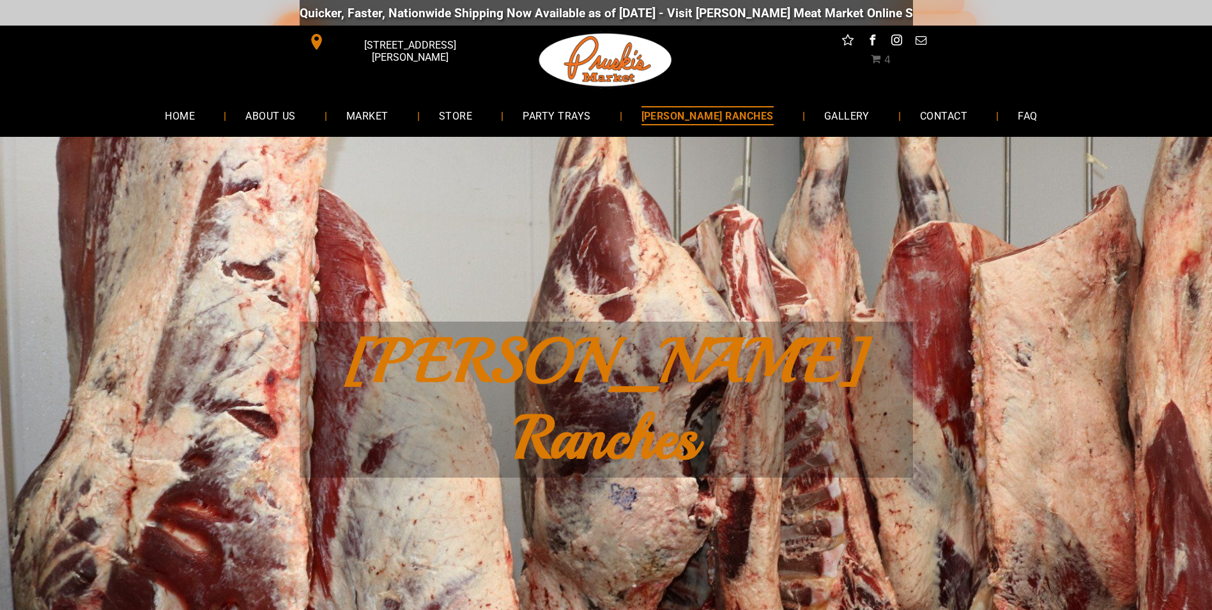
drag, startPoint x: 711, startPoint y: 575, endPoint x: 1109, endPoint y: 475, distance: 410.5
click at [1109, 475] on div "Yanta Ranches" at bounding box center [606, 399] width 1212 height 525
